Goal: Task Accomplishment & Management: Complete application form

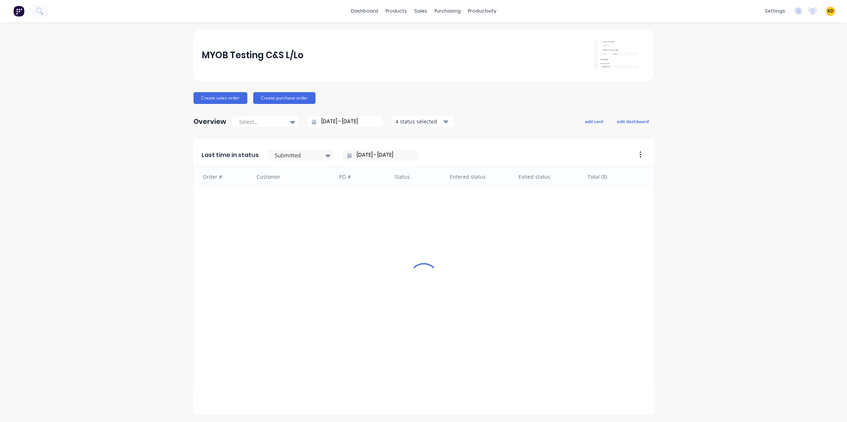
click at [739, 70] on div "MYOB Testing C&S L/Lo Create sales order Create purchase order Overview Select.…" at bounding box center [423, 316] width 847 height 574
click at [717, 39] on div "MYOB Testing C&S L/Lo Create sales order Create purchase order Overview Select.…" at bounding box center [423, 316] width 847 height 574
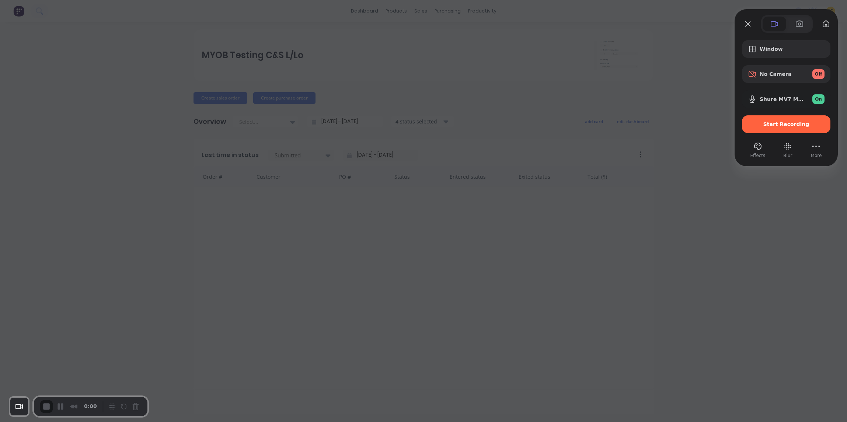
drag, startPoint x: 735, startPoint y: 1, endPoint x: 787, endPoint y: 109, distance: 120.5
click at [787, 115] on div "Start Recording" at bounding box center [786, 124] width 88 height 18
click at [798, 98] on span "Shure MV7 Mono" at bounding box center [783, 99] width 47 height 6
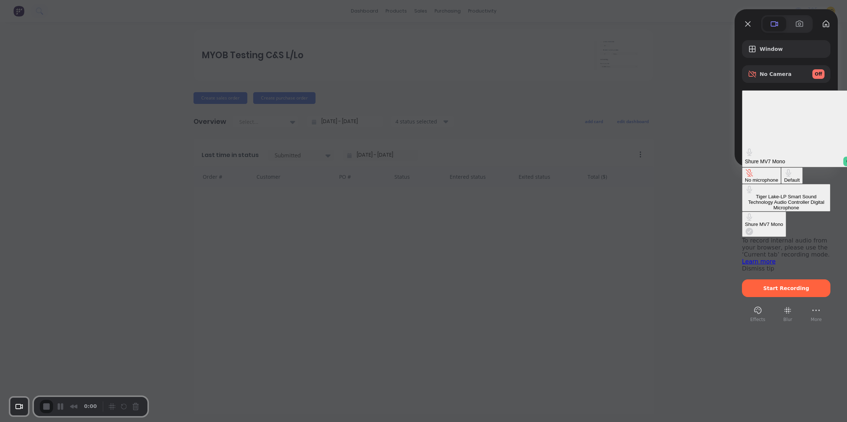
click at [745, 177] on div "No microphone" at bounding box center [761, 180] width 33 height 6
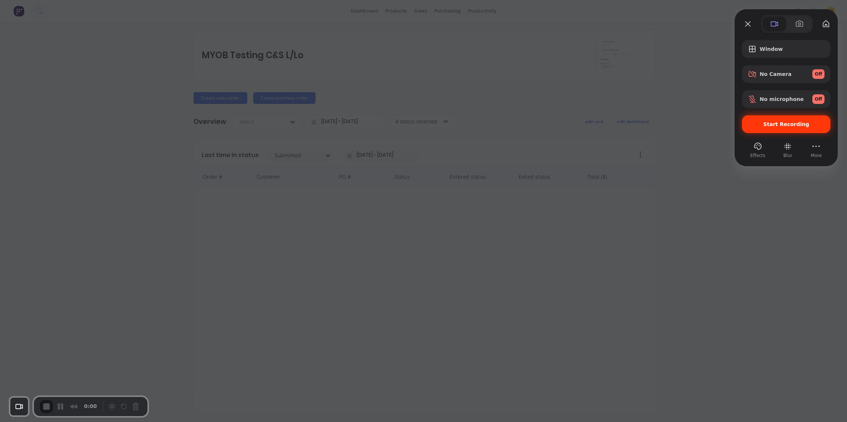
click at [784, 128] on div "Start Recording" at bounding box center [786, 124] width 88 height 18
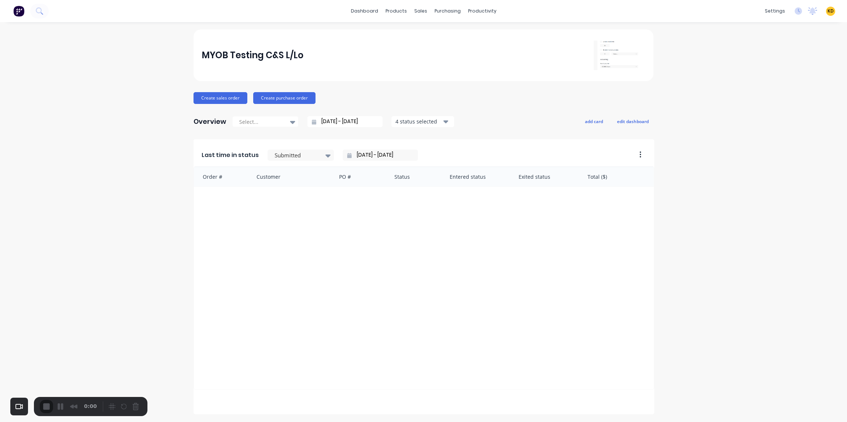
click at [411, 33] on div "Product Catalogue" at bounding box center [426, 35] width 46 height 7
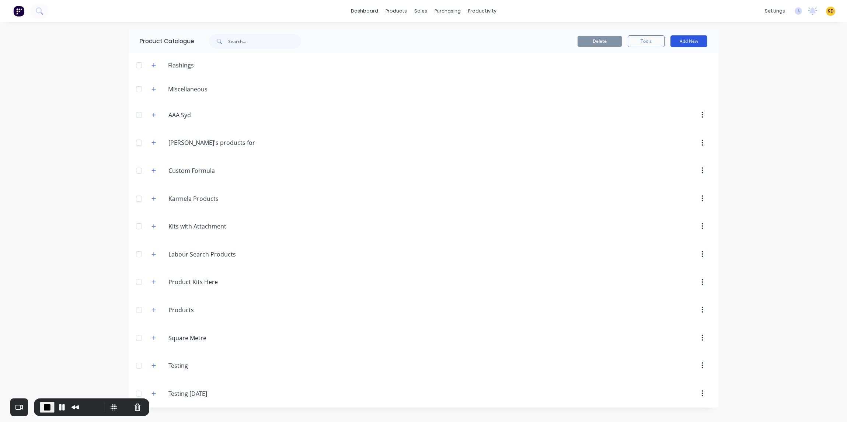
click at [694, 35] on button "Add New" at bounding box center [688, 41] width 37 height 12
click at [680, 104] on div "Product Kit" at bounding box center [672, 104] width 57 height 11
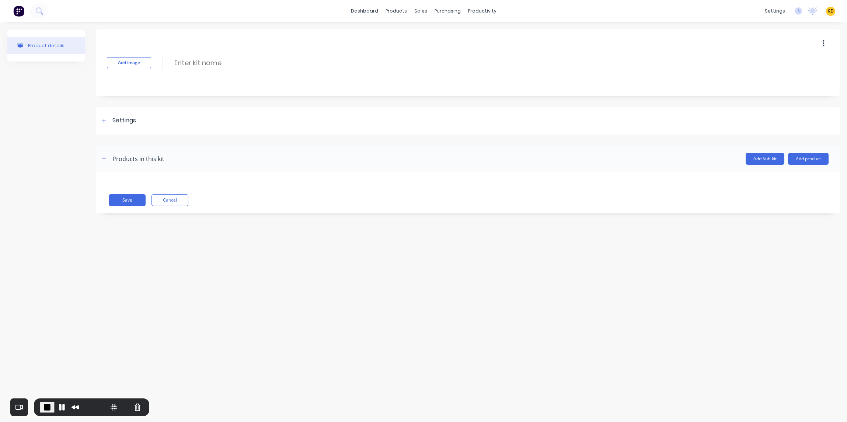
click at [206, 62] on input at bounding box center [239, 63] width 130 height 11
type input "Product Kits with Normal Product"
click at [813, 160] on button "Add product" at bounding box center [808, 159] width 41 height 12
click at [809, 173] on div "Product catalogue" at bounding box center [793, 178] width 57 height 11
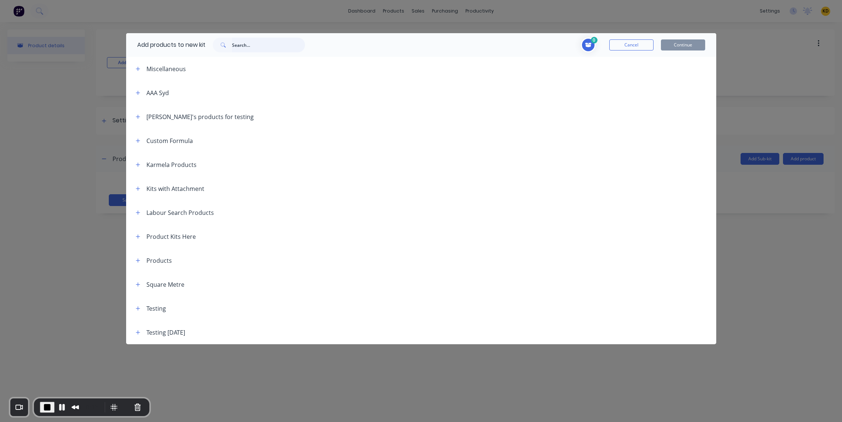
click at [269, 47] on input "text" at bounding box center [268, 45] width 73 height 15
type input "normal"
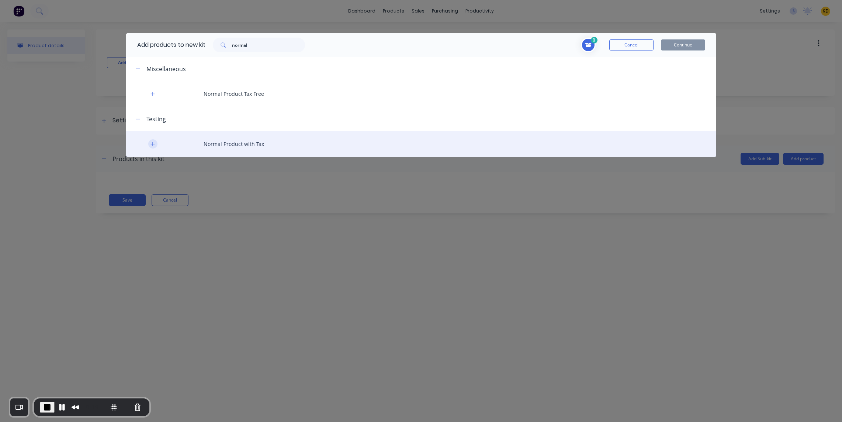
click at [151, 142] on icon "button" at bounding box center [152, 144] width 4 height 5
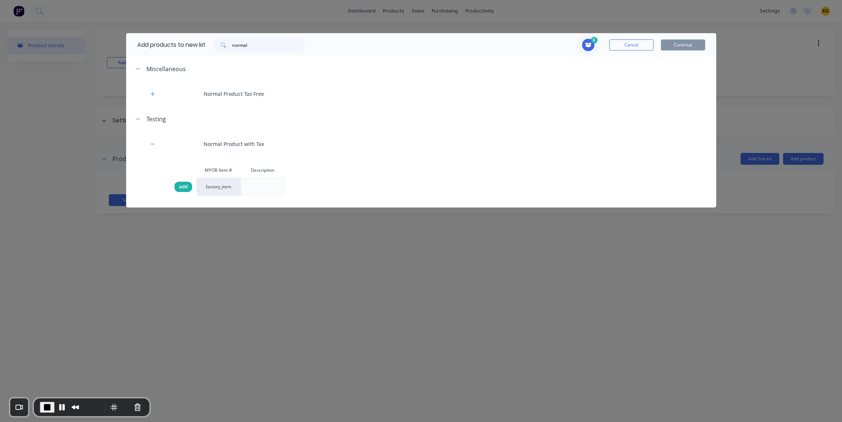
click at [181, 188] on span "add" at bounding box center [183, 186] width 9 height 7
click at [680, 49] on button "Continue" at bounding box center [683, 44] width 44 height 11
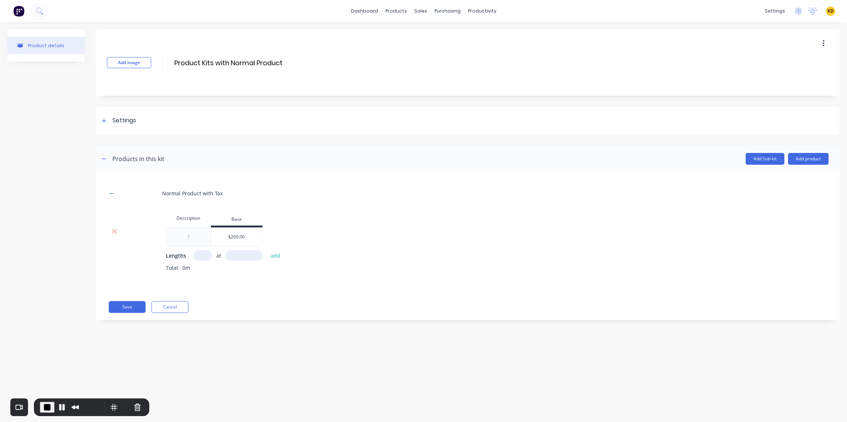
click at [198, 254] on input "text" at bounding box center [203, 255] width 18 height 11
type input "2"
click at [241, 253] on input "text" at bounding box center [244, 255] width 37 height 11
type input "1000"
click at [267, 251] on button "add" at bounding box center [275, 256] width 17 height 10
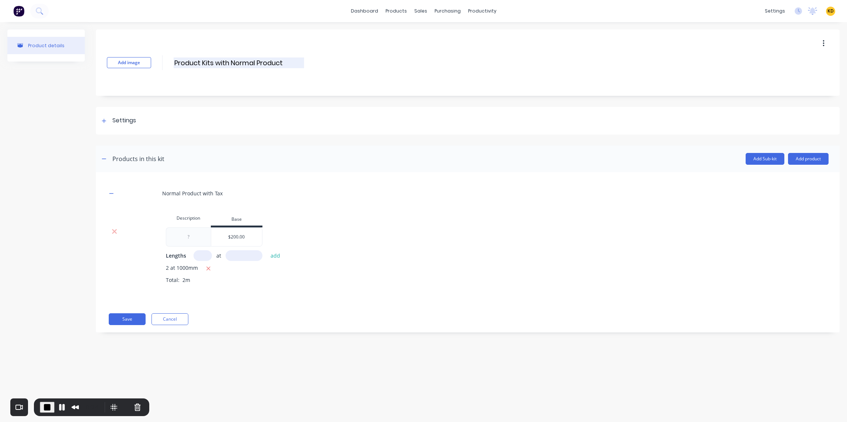
click at [263, 63] on input "Product Kits with Normal Product" at bounding box center [239, 63] width 130 height 11
click at [126, 324] on button "Save" at bounding box center [127, 319] width 37 height 12
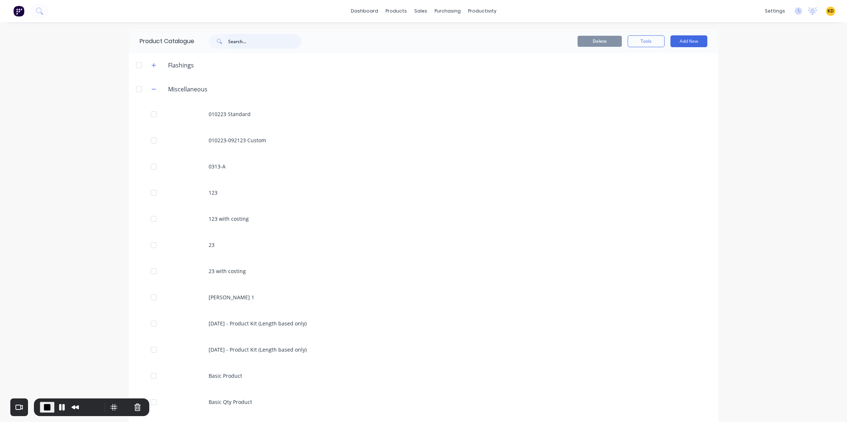
click at [254, 39] on input "text" at bounding box center [264, 41] width 73 height 15
type input "normal product"
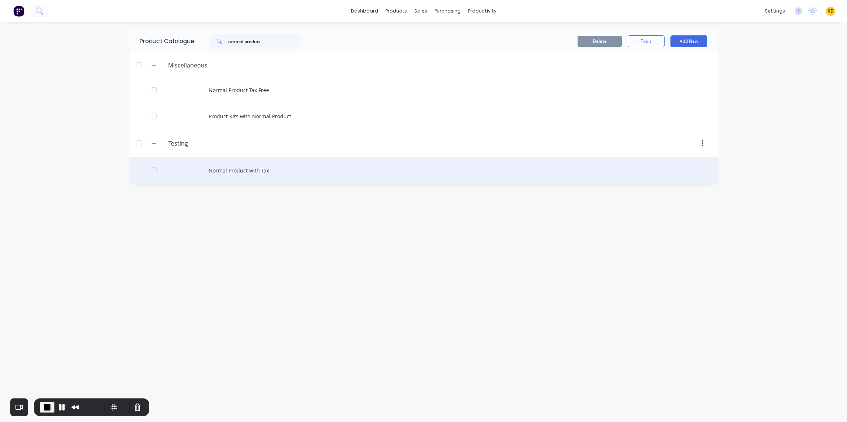
drag, startPoint x: 273, startPoint y: 170, endPoint x: 278, endPoint y: 166, distance: 6.3
click at [278, 166] on div "Normal Product with Tax" at bounding box center [424, 170] width 590 height 26
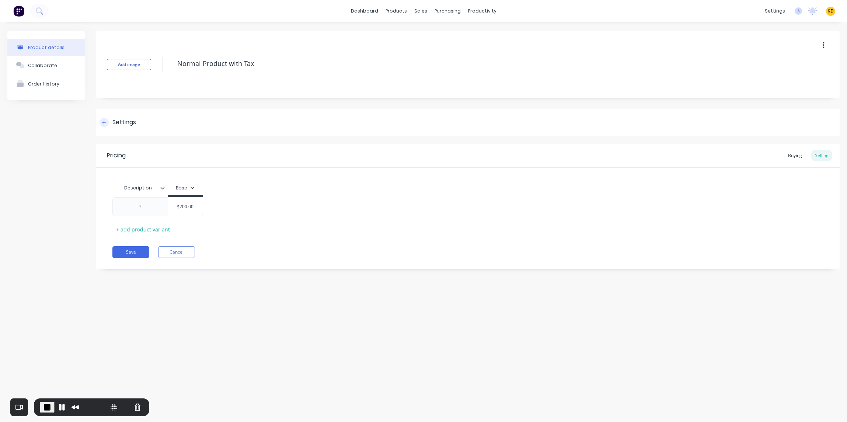
click at [120, 121] on div "Settings" at bounding box center [124, 122] width 24 height 9
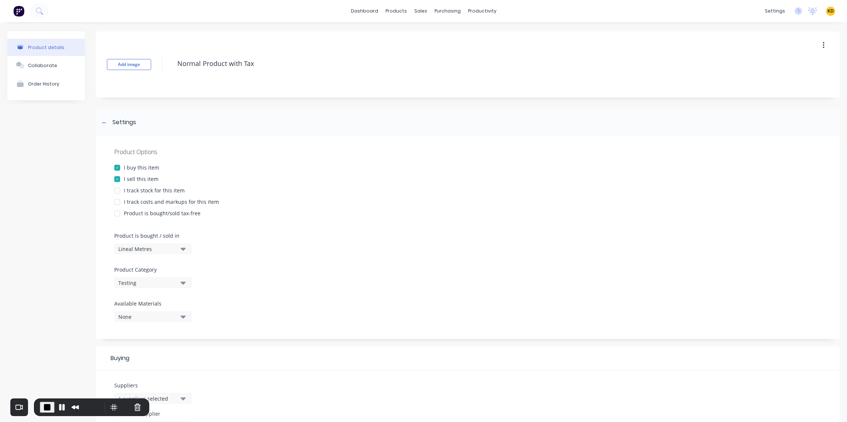
click at [135, 247] on div "Lineal Metres" at bounding box center [147, 249] width 59 height 8
click at [149, 293] on div "Custom Formula" at bounding box center [169, 296] width 111 height 15
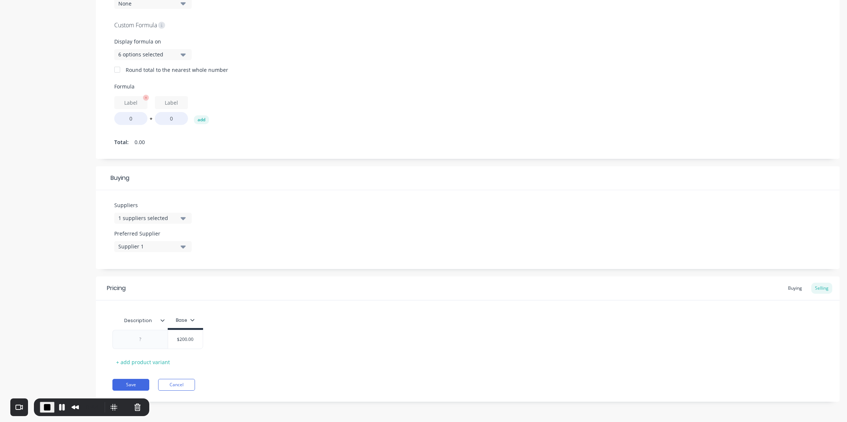
click at [125, 105] on input "text" at bounding box center [130, 102] width 33 height 13
drag, startPoint x: 121, startPoint y: 103, endPoint x: 145, endPoint y: 103, distance: 24.3
click at [145, 103] on input "text" at bounding box center [130, 102] width 33 height 13
type input "width"
type input "10"
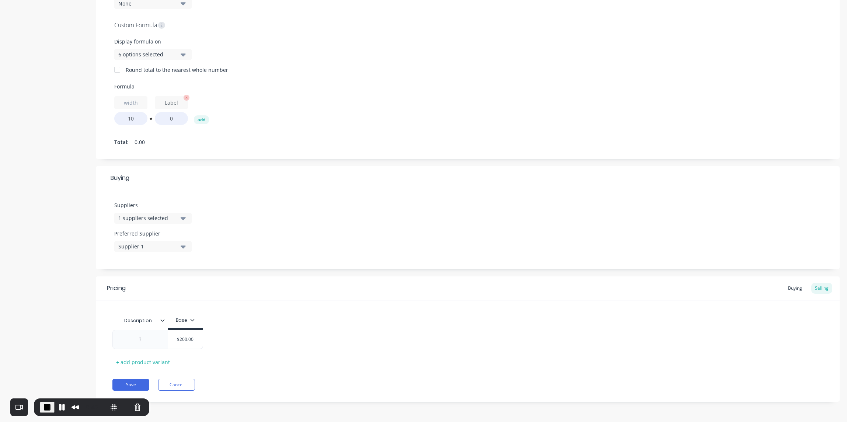
click at [158, 104] on input "text" at bounding box center [171, 102] width 33 height 13
type input "height"
click at [165, 114] on input "0" at bounding box center [171, 118] width 33 height 13
type input "1"
click at [290, 116] on div "width 10 * height 1 add" at bounding box center [467, 110] width 707 height 29
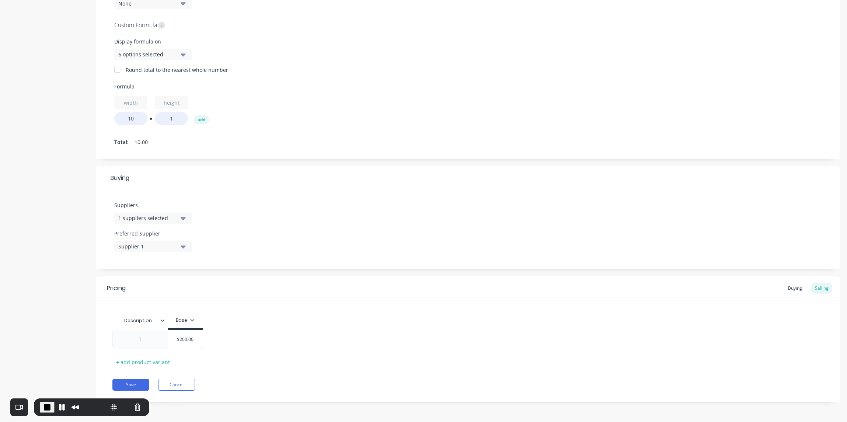
click at [121, 392] on div "Pricing Buying Selling Description Base $200.00 + add product variant Save Canc…" at bounding box center [468, 338] width 744 height 125
click at [138, 383] on button "Save" at bounding box center [130, 385] width 37 height 12
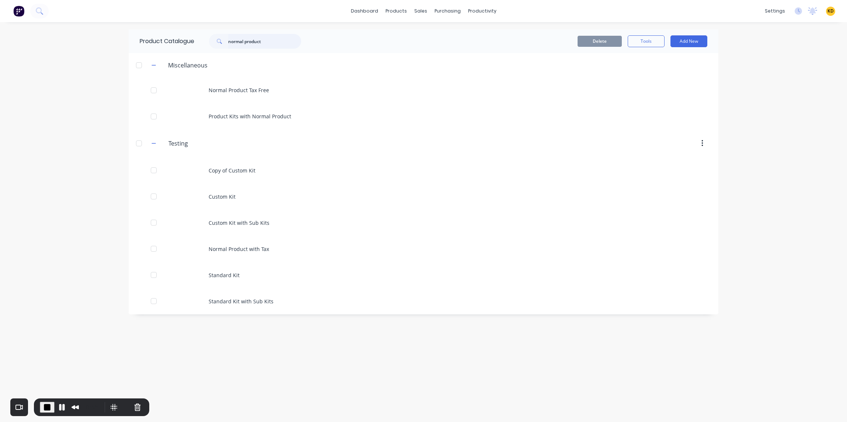
click at [278, 39] on input "normal product" at bounding box center [264, 41] width 73 height 15
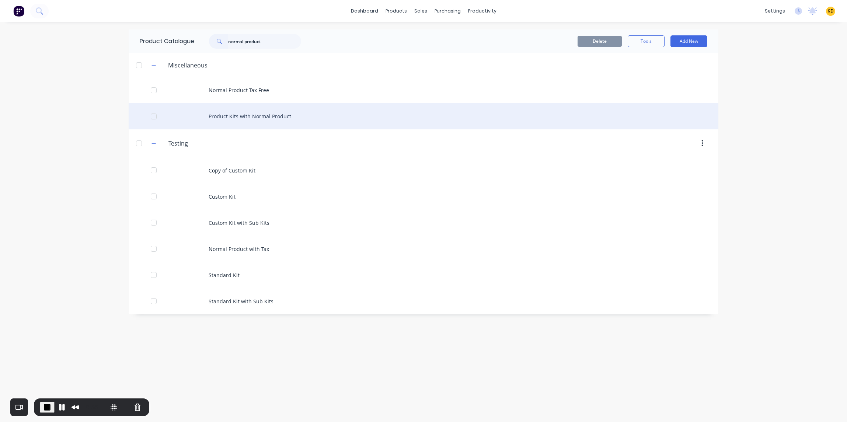
click at [286, 124] on div "Product Kits with Normal Product" at bounding box center [424, 116] width 590 height 26
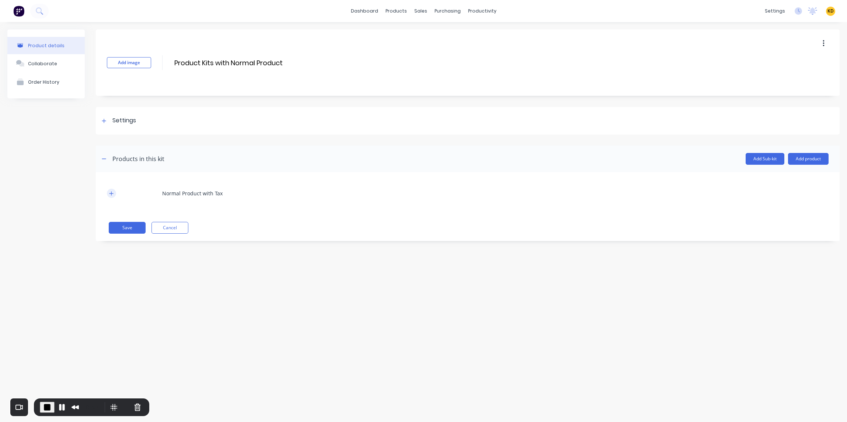
click at [110, 194] on icon "button" at bounding box center [111, 193] width 4 height 5
click at [116, 232] on icon at bounding box center [115, 231] width 6 height 7
click at [799, 158] on button "Add product" at bounding box center [808, 159] width 41 height 12
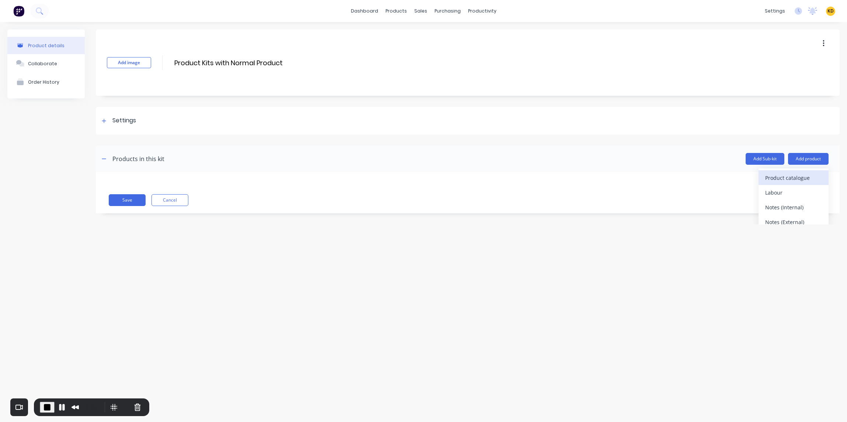
click at [798, 181] on div "Product catalogue" at bounding box center [793, 178] width 57 height 11
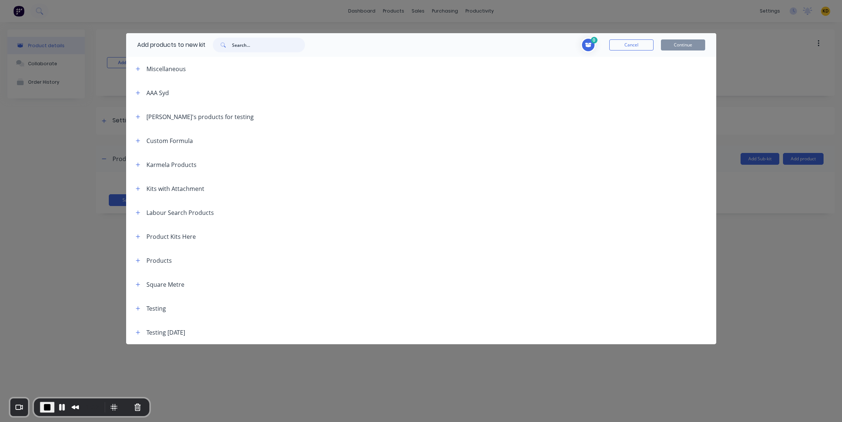
click at [244, 50] on input "text" at bounding box center [268, 45] width 73 height 15
type input "normal"
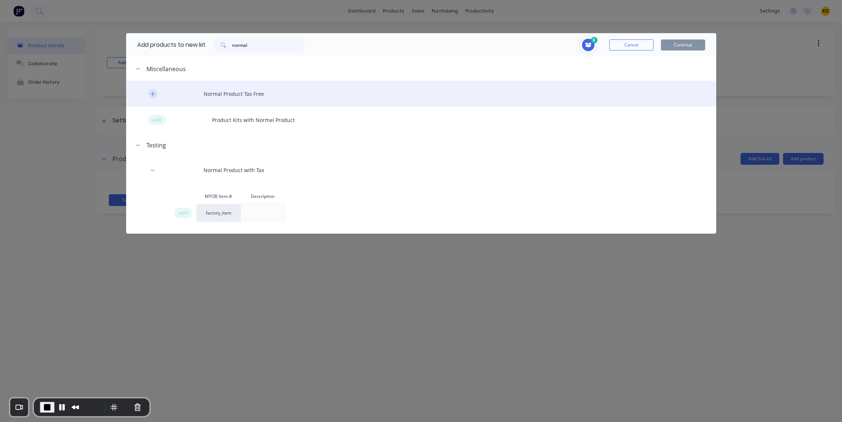
click at [151, 96] on icon "button" at bounding box center [152, 93] width 4 height 5
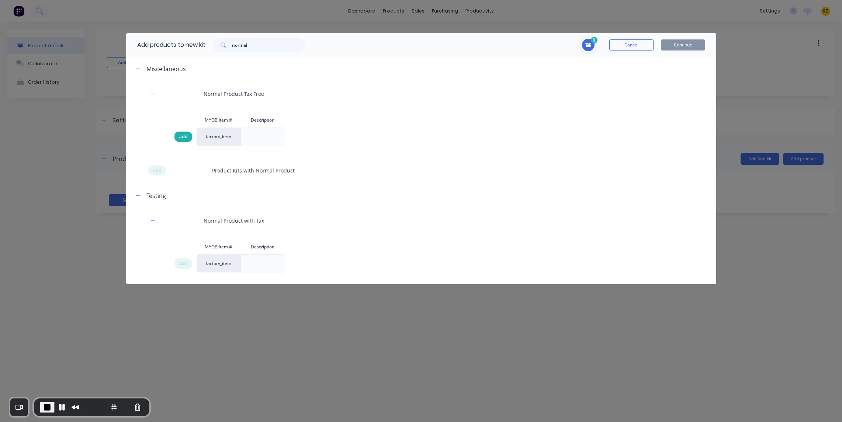
click at [183, 135] on span "add" at bounding box center [183, 136] width 9 height 7
click at [693, 42] on button "Continue" at bounding box center [683, 44] width 44 height 11
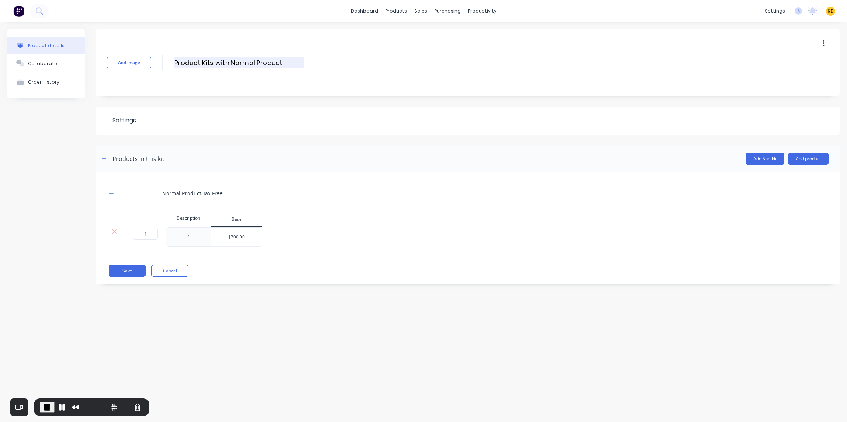
click at [234, 63] on input "Product Kits with Normal Product" at bounding box center [239, 63] width 130 height 11
click at [124, 268] on button "Save" at bounding box center [127, 271] width 37 height 12
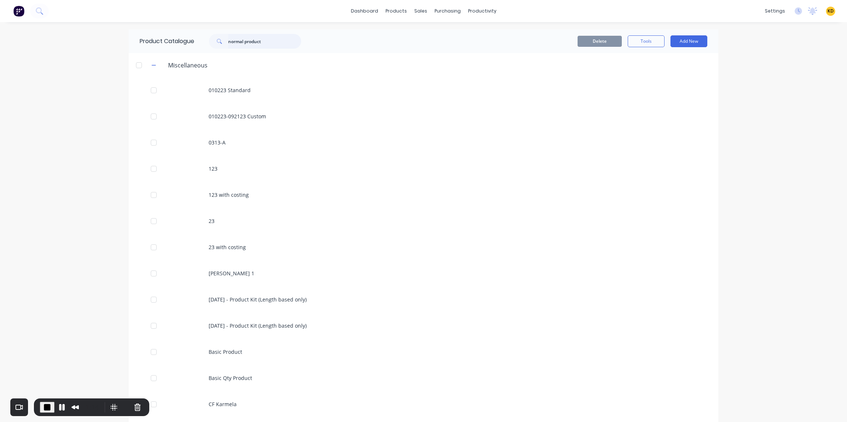
click at [271, 42] on input "normal product" at bounding box center [264, 41] width 73 height 15
click at [279, 37] on input "normal product" at bounding box center [264, 41] width 73 height 15
paste input "Product Kits with Normal P"
type input "Product Kits with Normal Product"
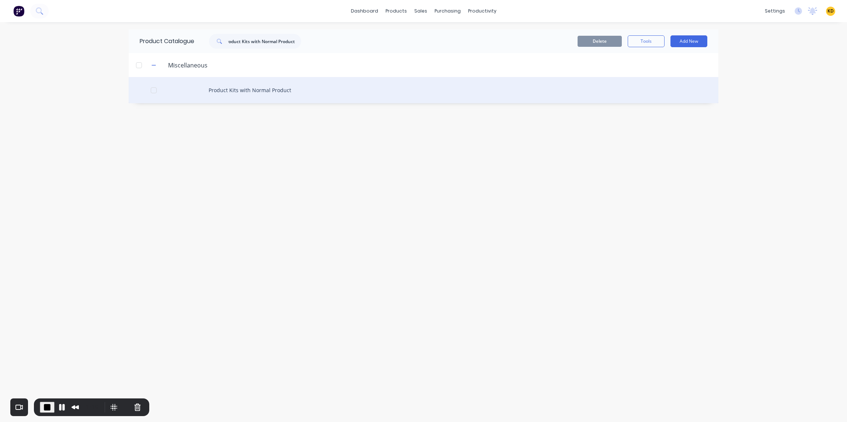
click at [268, 101] on div "Product Kits with Normal Product" at bounding box center [424, 90] width 590 height 26
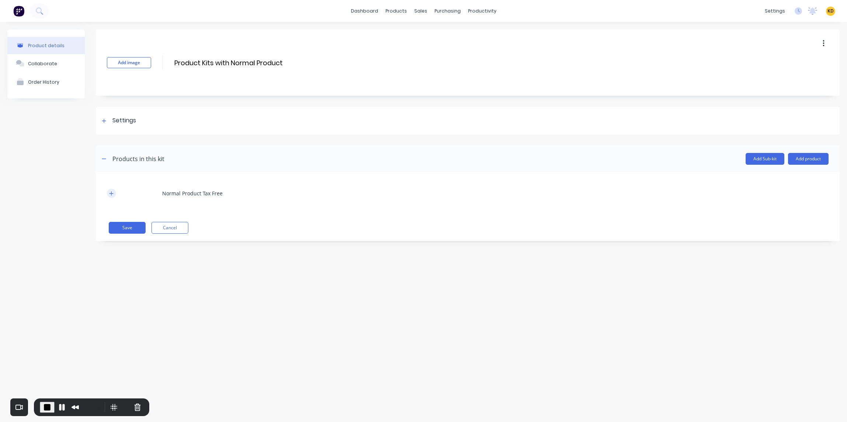
click at [112, 193] on icon "button" at bounding box center [111, 193] width 4 height 4
click at [115, 231] on icon at bounding box center [115, 231] width 6 height 7
click at [798, 160] on button "Add product" at bounding box center [808, 159] width 41 height 12
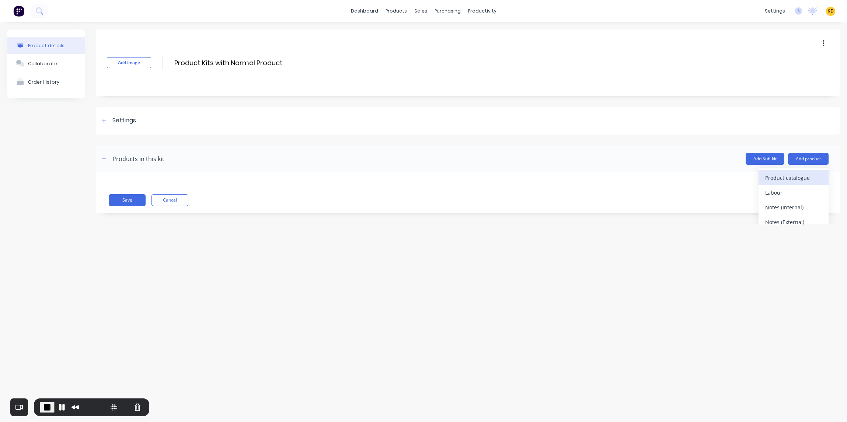
click at [798, 173] on div "Product catalogue" at bounding box center [793, 178] width 57 height 11
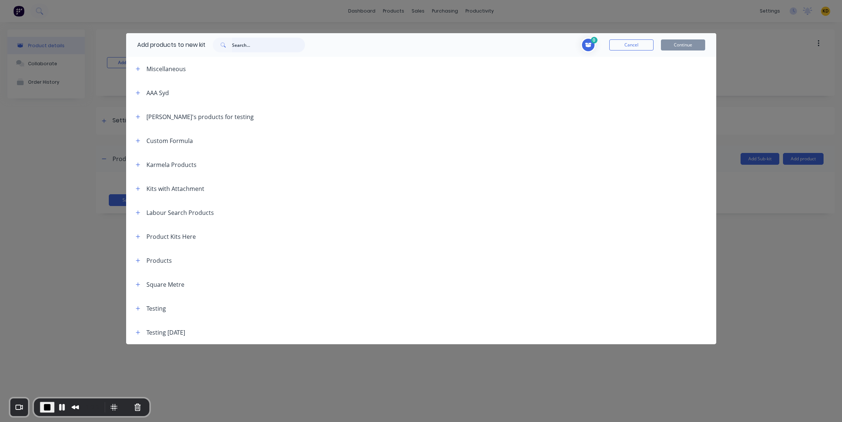
click at [270, 44] on input "text" at bounding box center [268, 45] width 73 height 15
type input "normal"
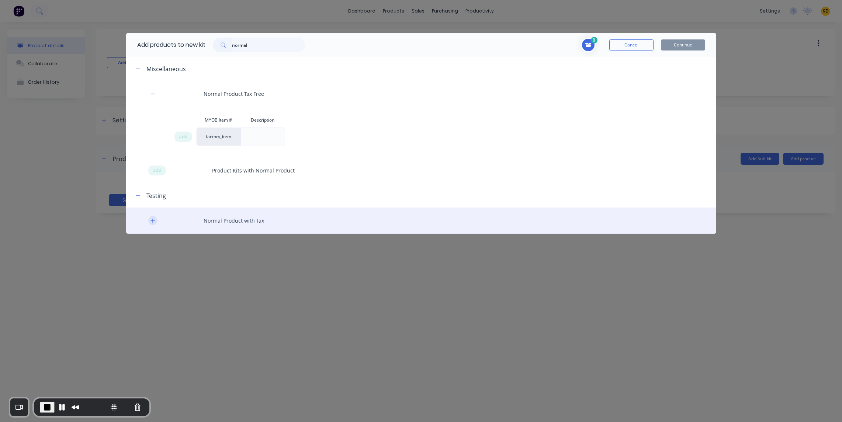
click at [153, 223] on icon "button" at bounding box center [152, 220] width 4 height 5
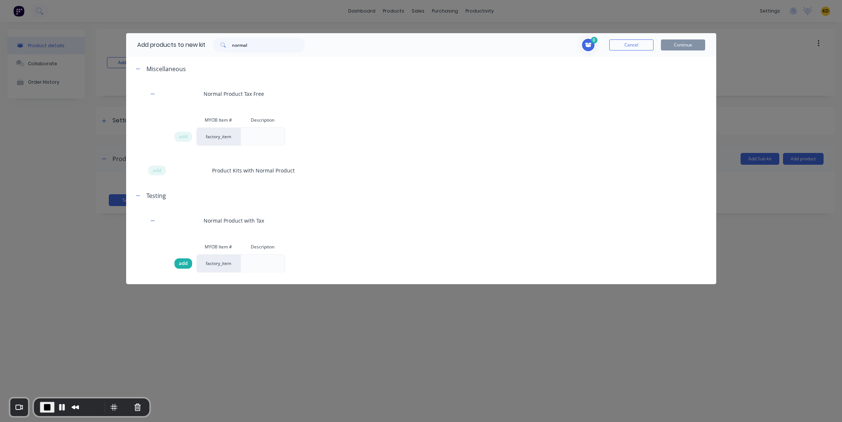
click at [182, 266] on span "add" at bounding box center [183, 263] width 9 height 7
click at [684, 47] on button "Continue" at bounding box center [683, 44] width 44 height 11
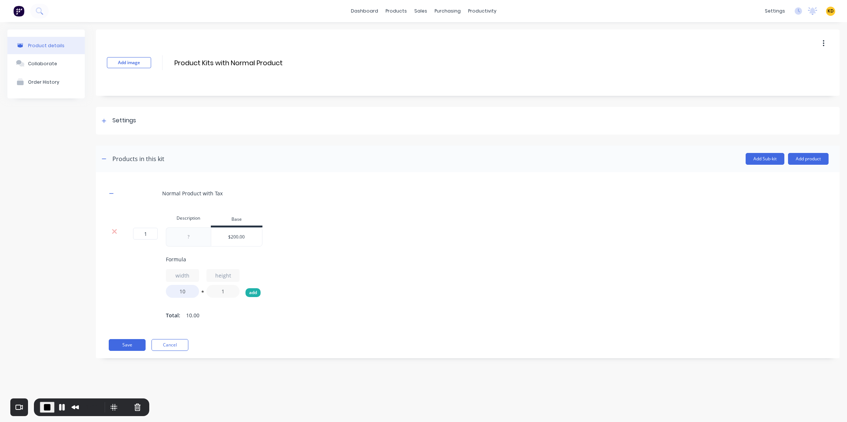
drag, startPoint x: 217, startPoint y: 294, endPoint x: 259, endPoint y: 292, distance: 42.1
click at [259, 292] on div "width 10 * height 1 add" at bounding box center [527, 283] width 722 height 29
type input "2"
click at [48, 269] on div "Product details Collaborate Order History" at bounding box center [45, 199] width 77 height 340
click at [247, 72] on div "Add image Product Kits with Normal Product Product Kits with Normal Product Ent…" at bounding box center [468, 62] width 744 height 66
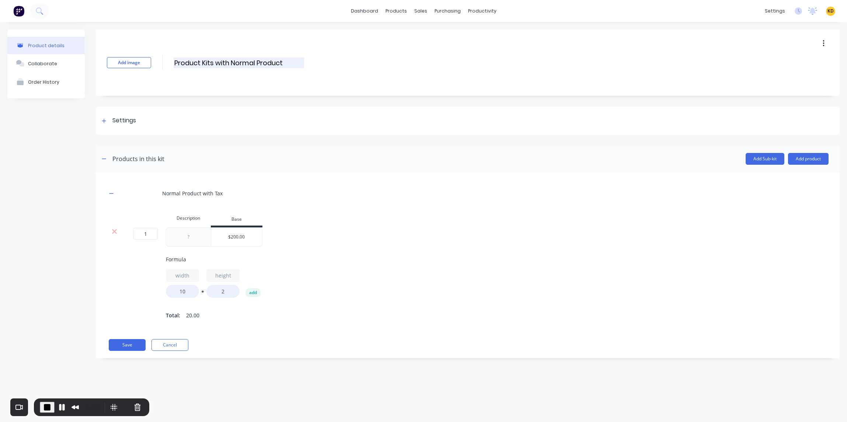
click at [248, 64] on input "Product Kits with Normal Product" at bounding box center [239, 63] width 130 height 11
click at [70, 268] on div "Product details Collaborate Order History" at bounding box center [45, 199] width 77 height 340
click at [135, 348] on button "Save" at bounding box center [127, 345] width 37 height 12
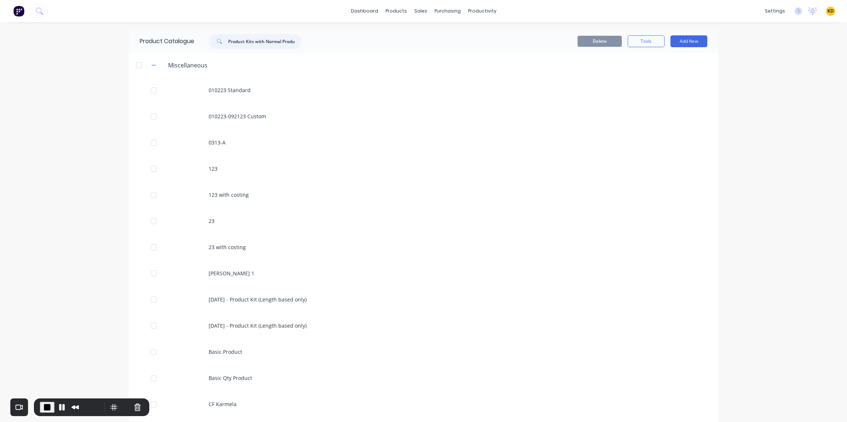
click at [261, 41] on input "Product Kits with Normal Product" at bounding box center [264, 41] width 73 height 15
type input "Product Kits with Normal Produc"
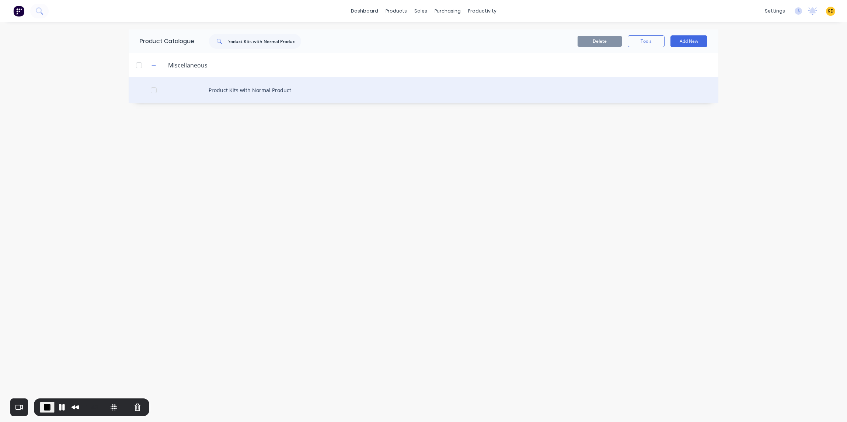
click at [295, 97] on div "Product Kits with Normal Product" at bounding box center [424, 90] width 590 height 26
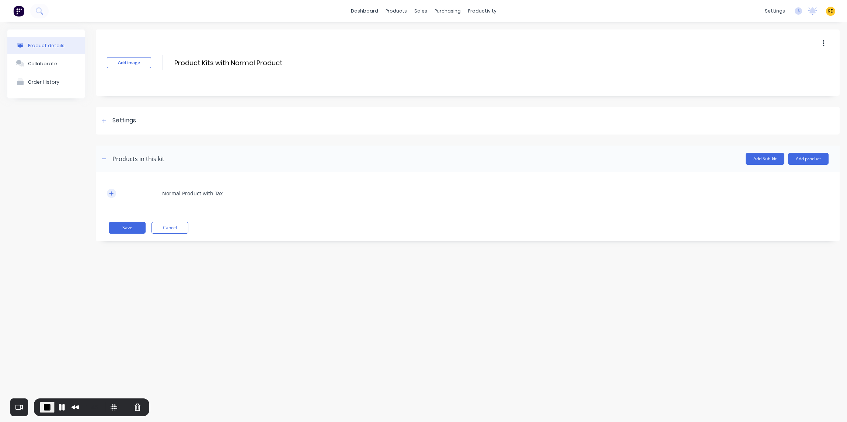
click at [111, 194] on icon "button" at bounding box center [111, 193] width 4 height 4
click at [43, 409] on span "End Recording" at bounding box center [47, 407] width 9 height 9
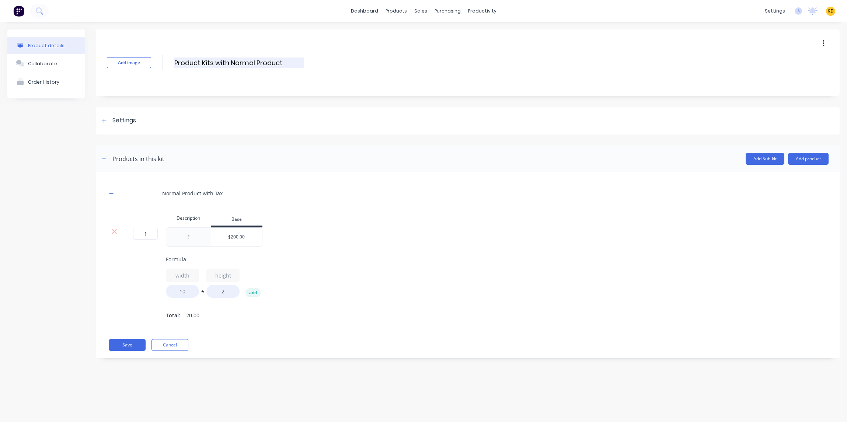
click at [250, 66] on input "Product Kits with Normal Product" at bounding box center [239, 63] width 130 height 11
click at [35, 12] on button at bounding box center [39, 11] width 18 height 15
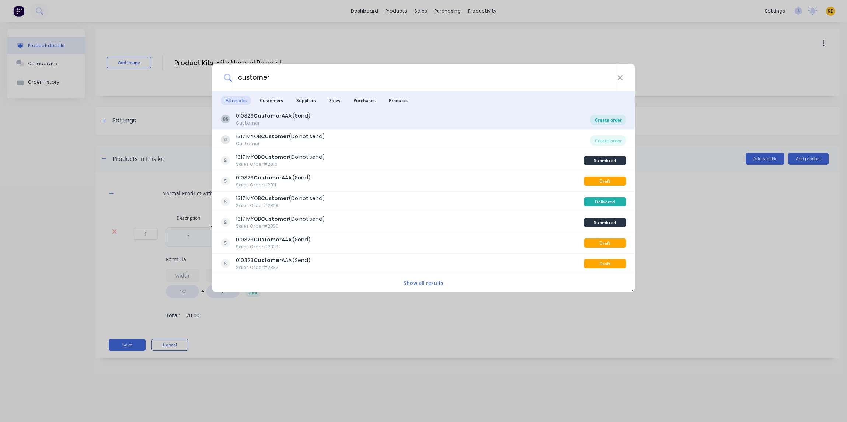
type input "customer"
click at [619, 121] on div "Create order" at bounding box center [608, 120] width 36 height 10
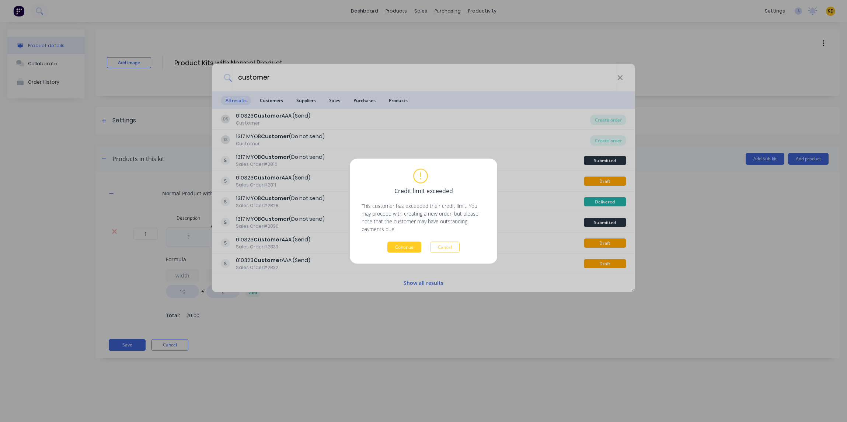
click at [417, 244] on button "Continue" at bounding box center [404, 246] width 34 height 11
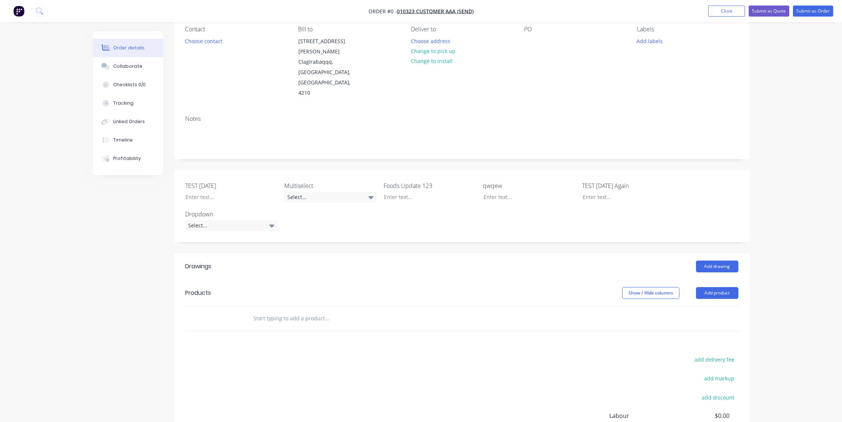
scroll to position [147, 0]
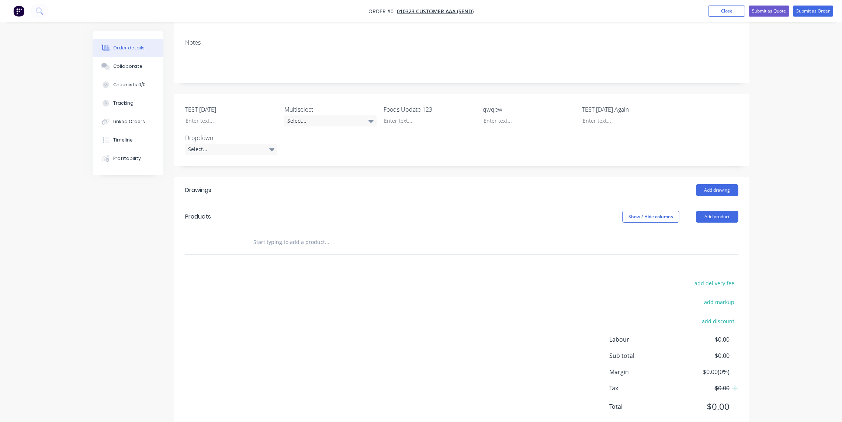
click at [296, 235] on input "text" at bounding box center [326, 242] width 147 height 15
paste input "Product Kits with Normal Product"
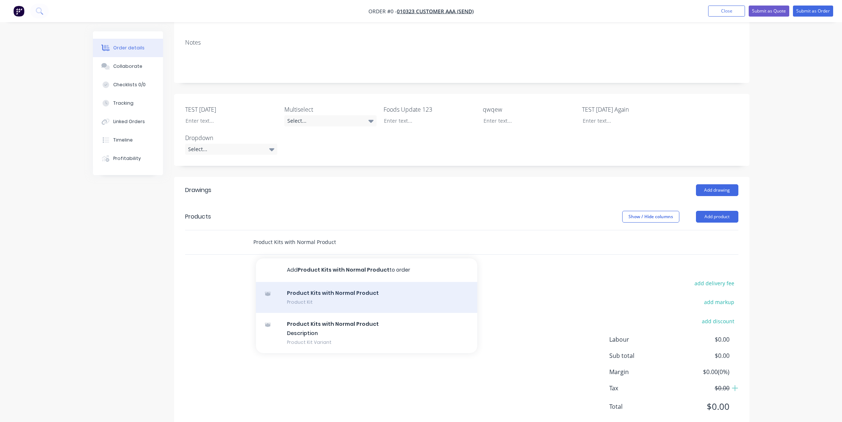
type input "Product Kits with Normal Product"
click at [310, 282] on div "Product Kits with Normal Product Product Kit" at bounding box center [366, 297] width 221 height 31
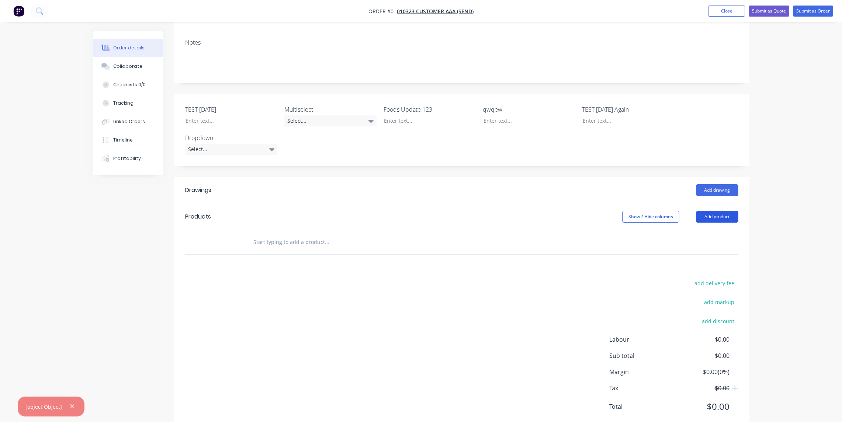
click at [719, 211] on button "Add product" at bounding box center [717, 217] width 42 height 12
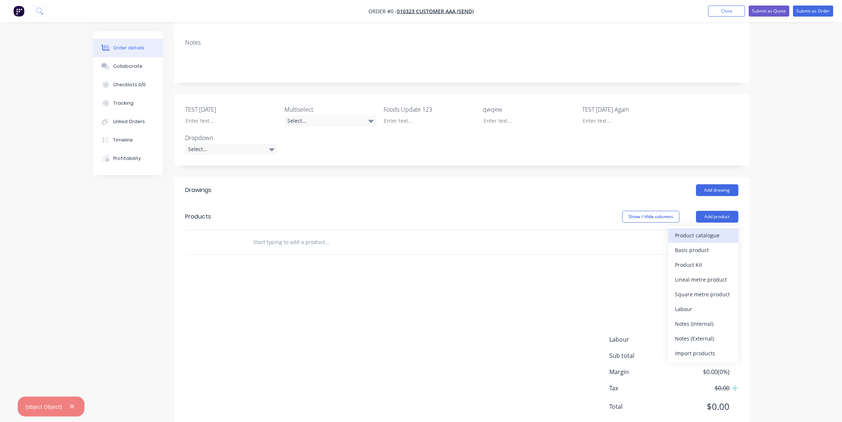
click at [711, 230] on div "Product catalogue" at bounding box center [703, 235] width 57 height 11
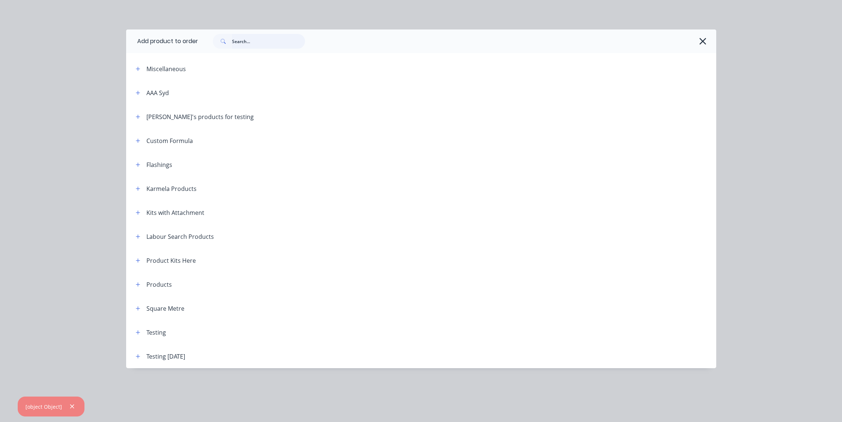
click at [261, 40] on input "text" at bounding box center [268, 41] width 73 height 15
paste input "Product Kits with Normal Product"
type input "Product Kits with Normal Product"
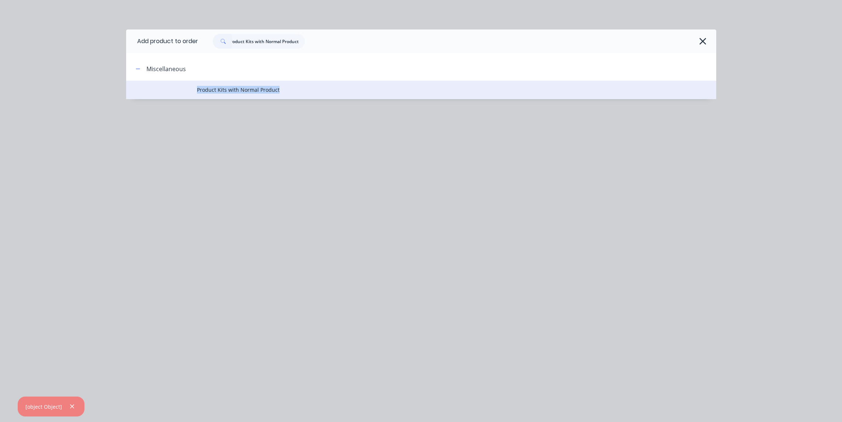
click at [276, 98] on div "Add product to order Product Kits with Normal Product Miscellaneous Product Kit…" at bounding box center [421, 75] width 590 height 92
click at [275, 94] on td "Product Kits with Normal Product" at bounding box center [456, 90] width 519 height 18
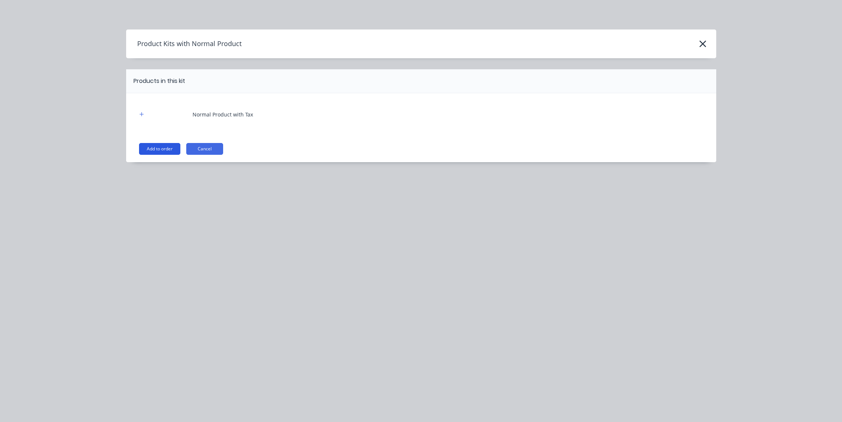
click at [172, 147] on button "Add to order" at bounding box center [159, 149] width 41 height 12
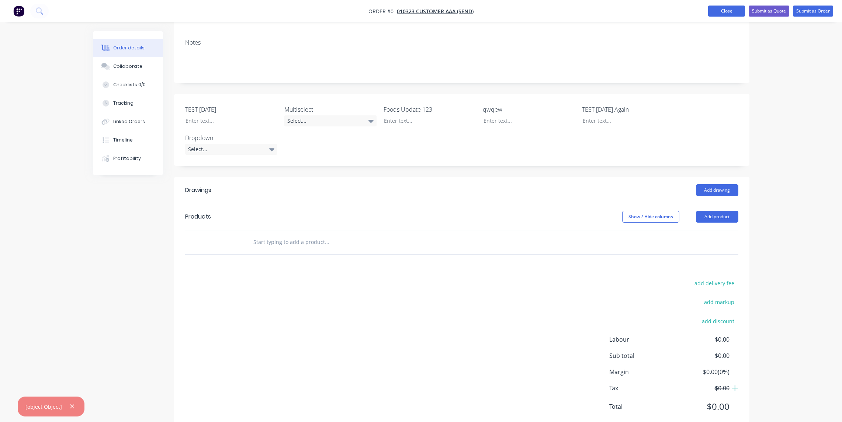
click at [730, 8] on button "Close" at bounding box center [726, 11] width 37 height 11
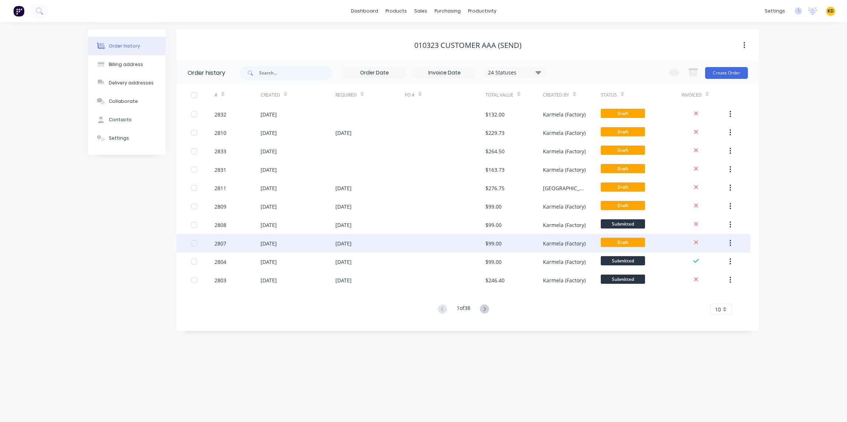
click at [533, 240] on div "$99.00" at bounding box center [514, 243] width 58 height 18
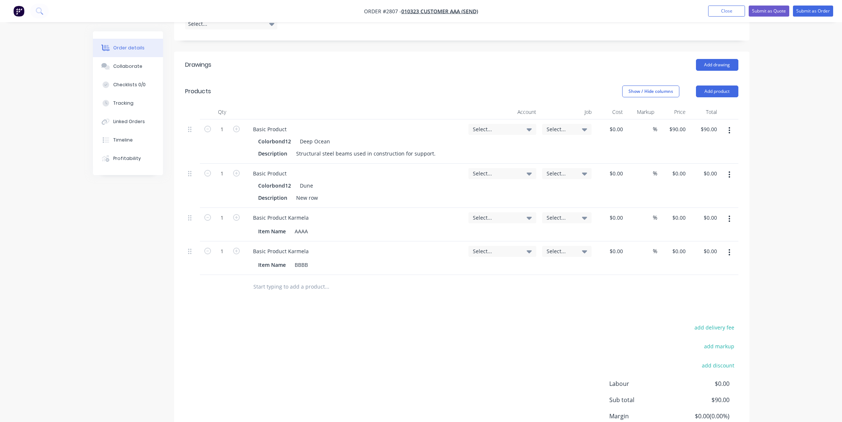
scroll to position [317, 0]
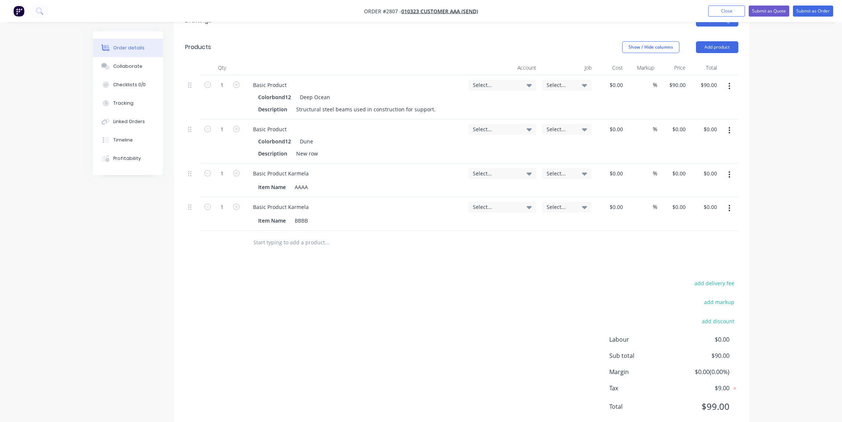
click at [286, 235] on input "text" at bounding box center [326, 242] width 147 height 15
paste input "Product Kits with Normal Product"
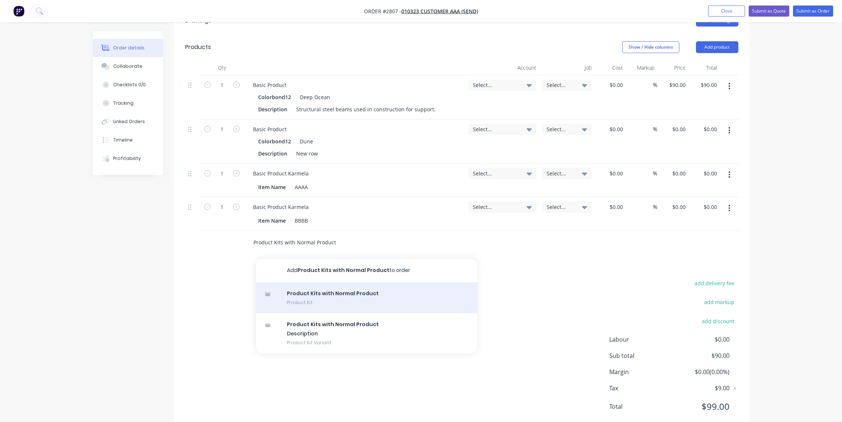
type input "Product Kits with Normal Product"
click at [293, 282] on div "Product Kits with Normal Product Product Kit" at bounding box center [366, 297] width 221 height 31
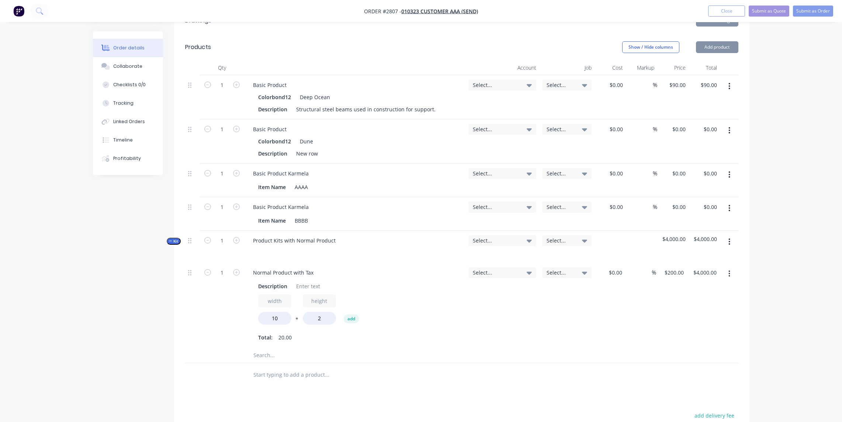
click at [130, 261] on div "Created by Karmela (Factory) Created [DATE] Required [DATE] Assigned to Add tea…" at bounding box center [421, 145] width 656 height 860
